Goal: Task Accomplishment & Management: Complete application form

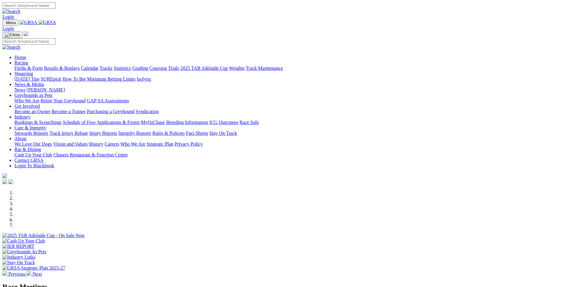
click at [61, 120] on link "Bookings & Scratchings" at bounding box center [37, 122] width 47 height 5
